Goal: Find specific page/section: Find specific page/section

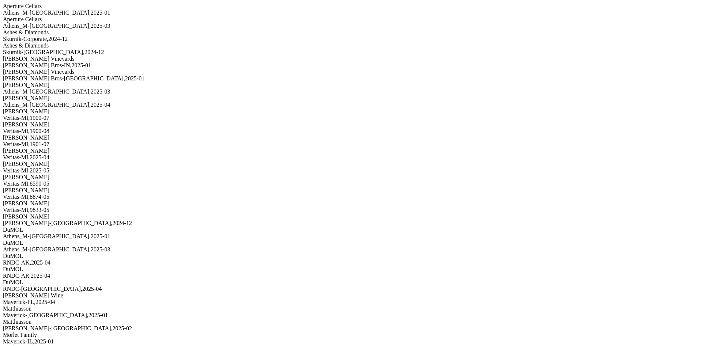
click at [96, 29] on div "Athens_M-TN , 2025 - 03" at bounding box center [351, 26] width 696 height 7
click at [95, 42] on div "Skurnik-Corporate , 2024 - 12" at bounding box center [351, 39] width 696 height 7
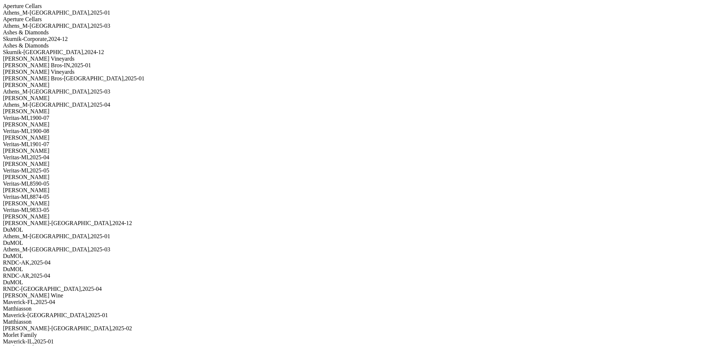
drag, startPoint x: 254, startPoint y: 60, endPoint x: 314, endPoint y: 74, distance: 60.7
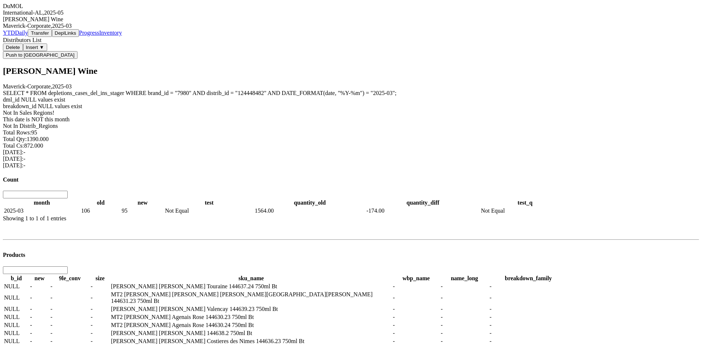
click at [65, 97] on label "dml_id NULL values exist" at bounding box center [34, 100] width 63 height 6
click at [160, 105] on div "dml_id NULL values exist breakdown_id NULL values exist Not In Sales Regions! T…" at bounding box center [351, 110] width 696 height 26
click at [69, 122] on label "This date is NOT this month" at bounding box center [36, 119] width 67 height 6
click at [306, 90] on label "SELECT * FROM depletions_cases_del_ins_stager WHERE brand_id = " 7980 " AND dis…" at bounding box center [199, 93] width 393 height 6
click at [270, 90] on label "SELECT * FROM depletions_cases_del_ins_stager WHERE brand_id = " 7980 " AND dis…" at bounding box center [199, 93] width 393 height 6
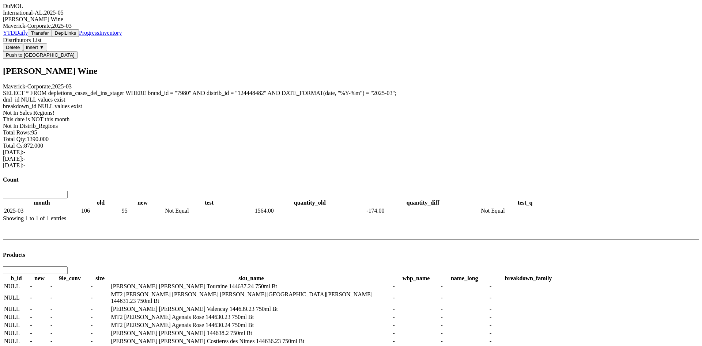
scroll to position [640, 0]
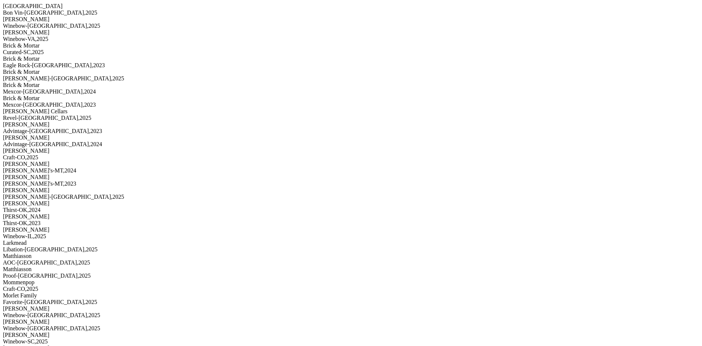
scroll to position [619, 0]
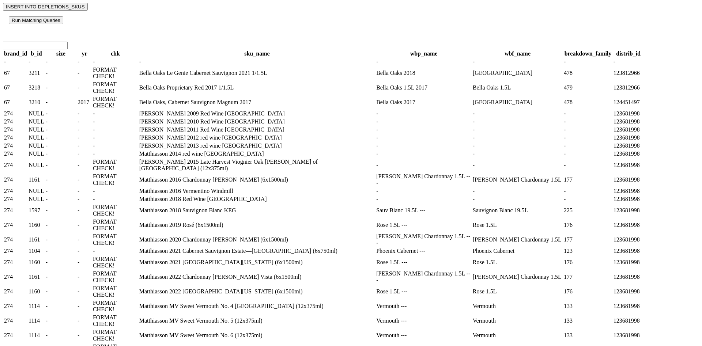
click at [40, 76] on span "3211" at bounding box center [34, 73] width 11 height 6
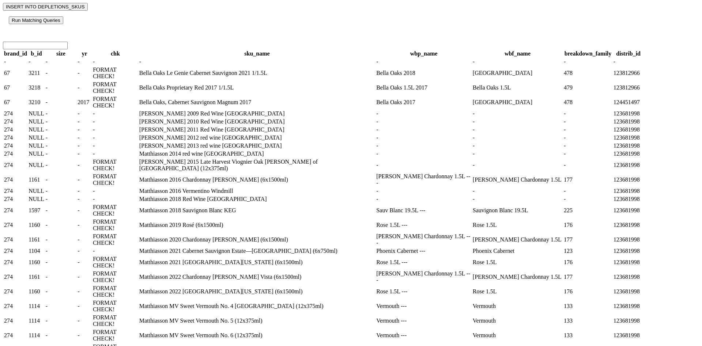
click at [173, 24] on div "Run Matching Queries" at bounding box center [351, 20] width 684 height 8
click at [44, 125] on span "NULL" at bounding box center [37, 121] width 16 height 6
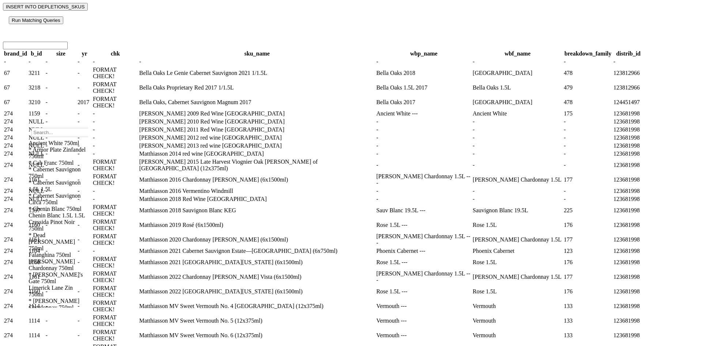
click at [72, 147] on div "Ancient White 750ml" at bounding box center [59, 143] width 60 height 7
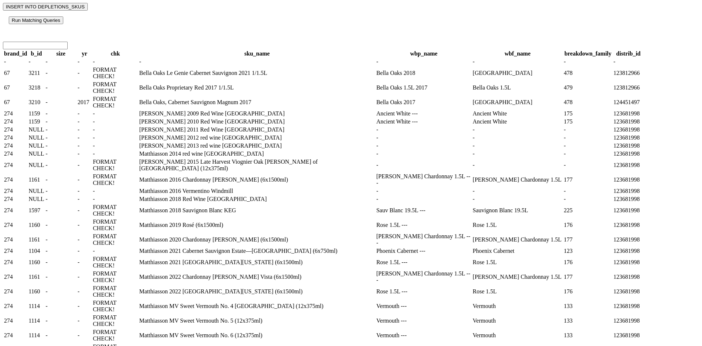
click at [44, 133] on span "NULL" at bounding box center [37, 129] width 16 height 6
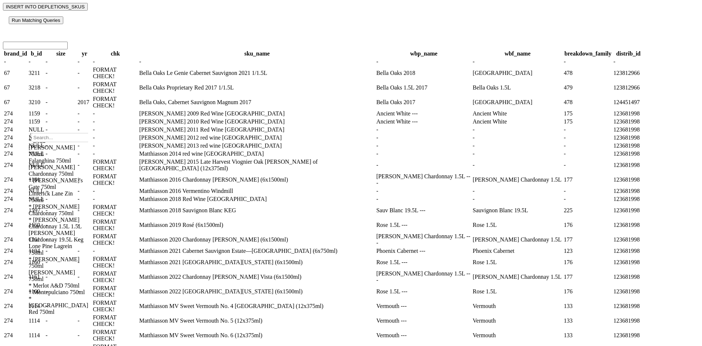
scroll to position [103, 0]
click at [81, 124] on div "Chenin Blanc 1.5L 1.5L" at bounding box center [59, 121] width 60 height 7
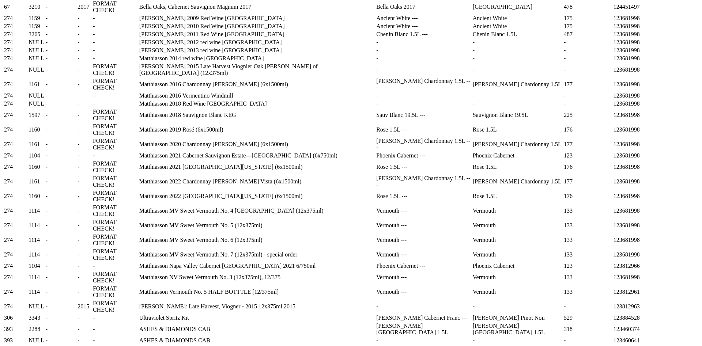
scroll to position [0, 0]
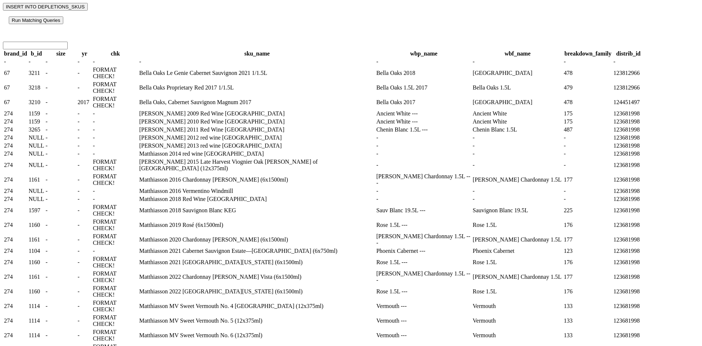
click at [44, 141] on span "NULL" at bounding box center [37, 138] width 16 height 6
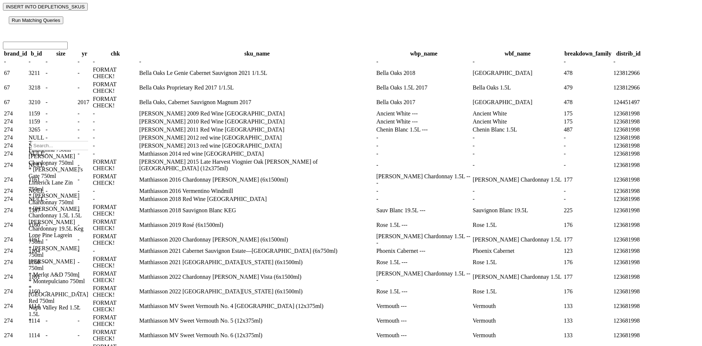
scroll to position [144, 0]
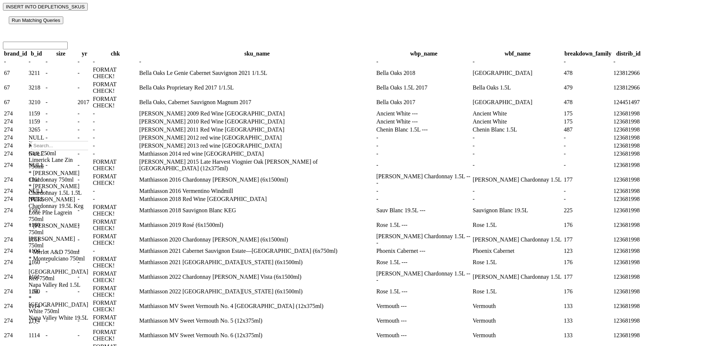
click at [88, 131] on div "Falanghina 750ml" at bounding box center [59, 127] width 60 height 7
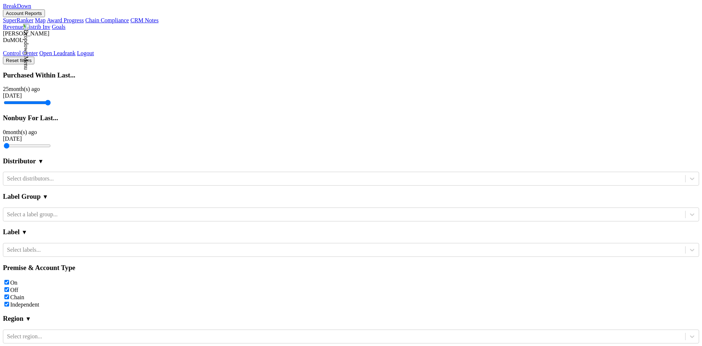
scroll to position [224, 0]
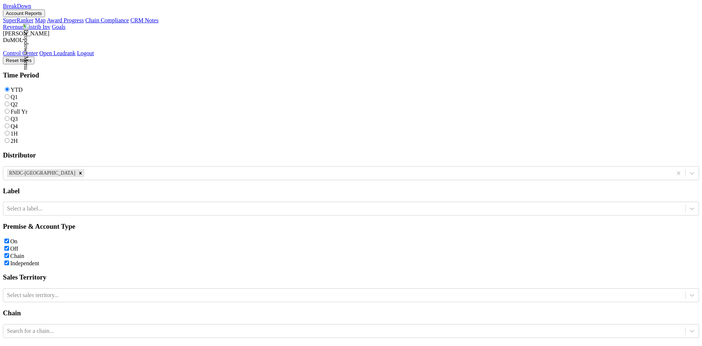
scroll to position [37, 0]
